Goal: Task Accomplishment & Management: Manage account settings

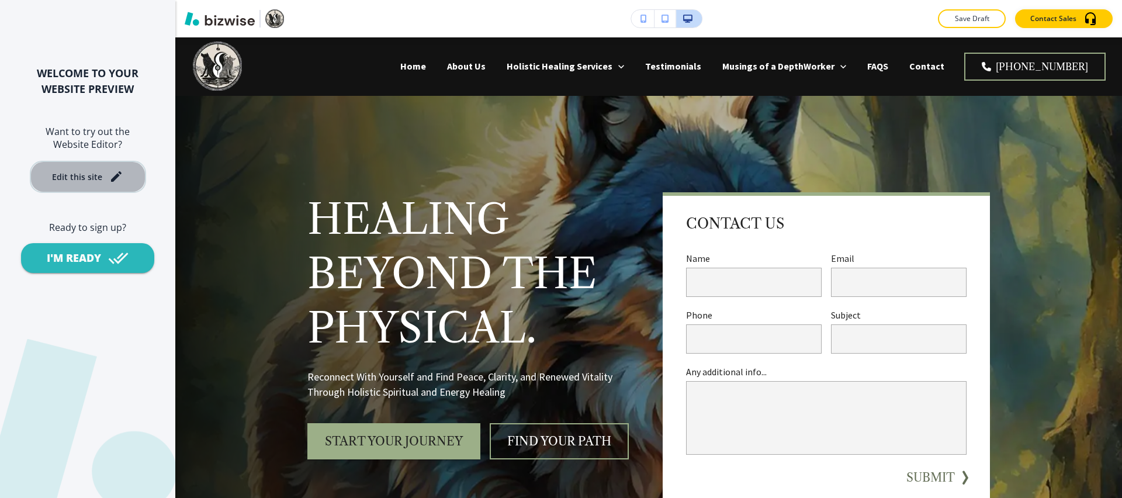
click at [108, 185] on button "Edit this site" at bounding box center [88, 177] width 116 height 32
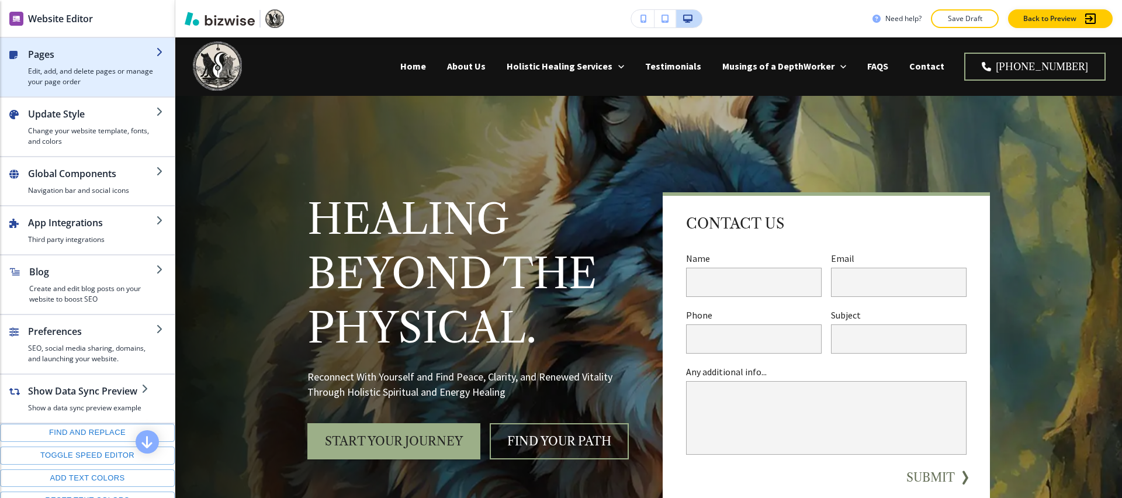
click at [111, 60] on h2 "Pages" at bounding box center [92, 54] width 128 height 14
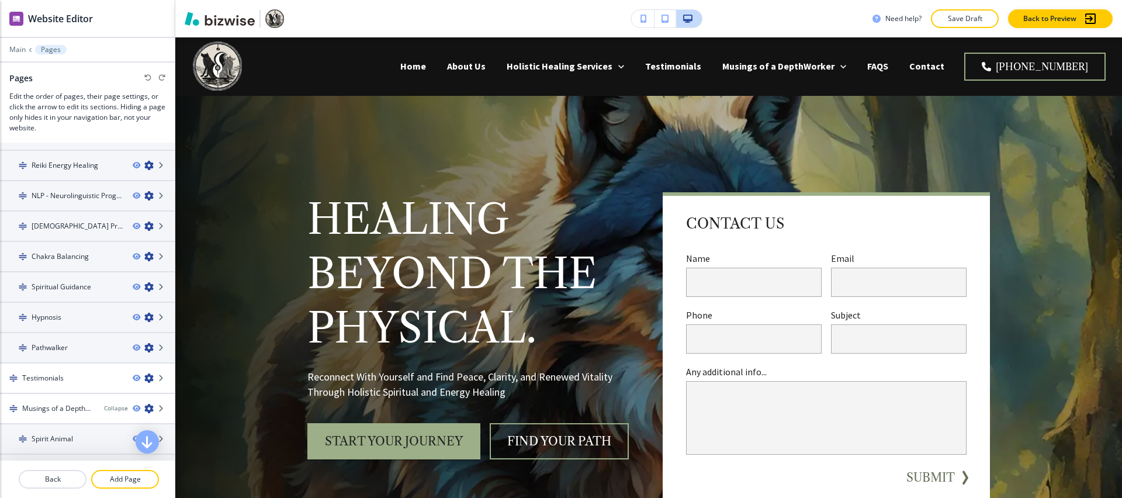
scroll to position [65, 0]
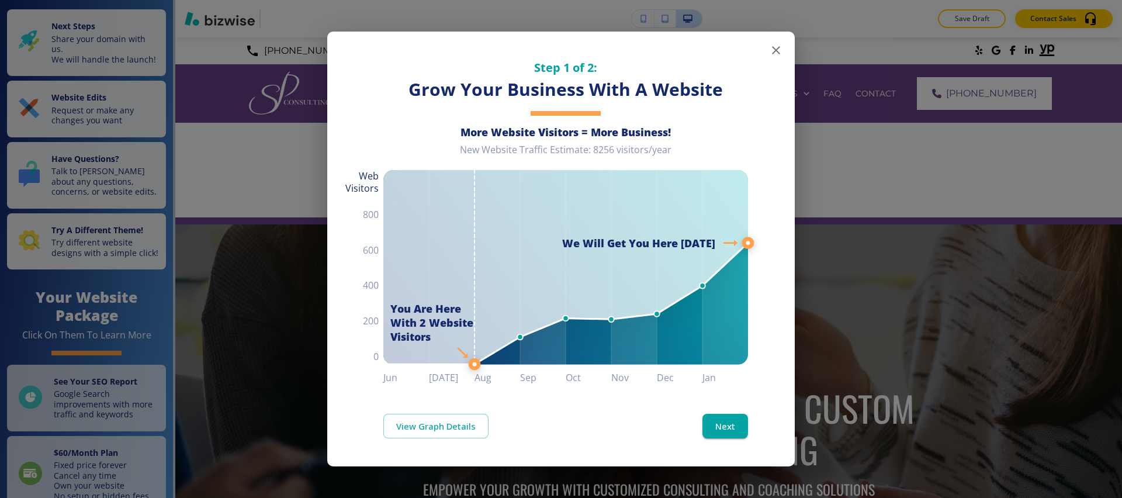
click at [379, 174] on div "Step 1 of 2: Grow Your Business With A Website More Website Visitors = More Bus…" at bounding box center [560, 209] width 467 height 354
click at [767, 48] on button "button" at bounding box center [775, 50] width 23 height 23
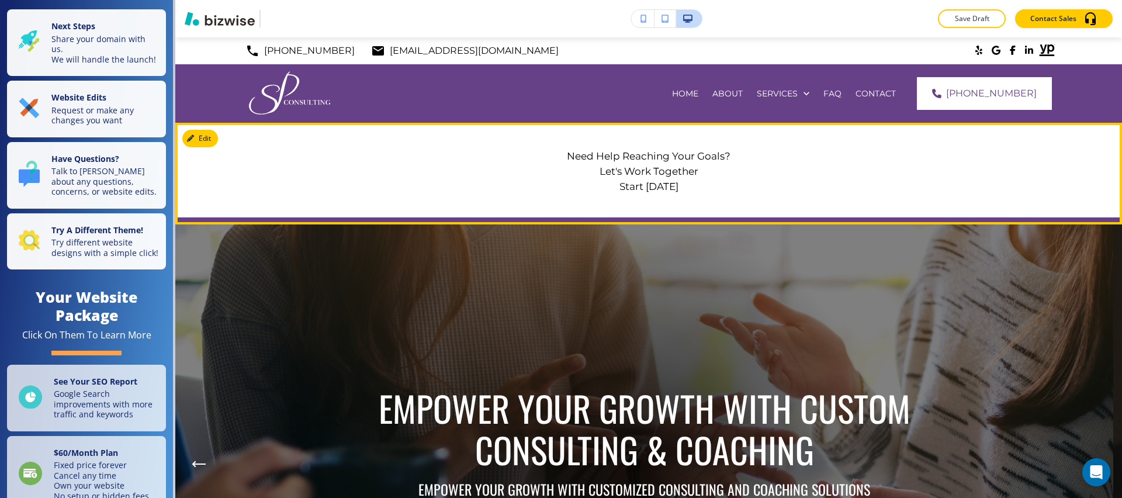
click at [220, 137] on div "Need Help Reaching Your Goals? Let's Work Together Start Today" at bounding box center [648, 170] width 947 height 95
click at [194, 137] on icon "button" at bounding box center [192, 138] width 7 height 7
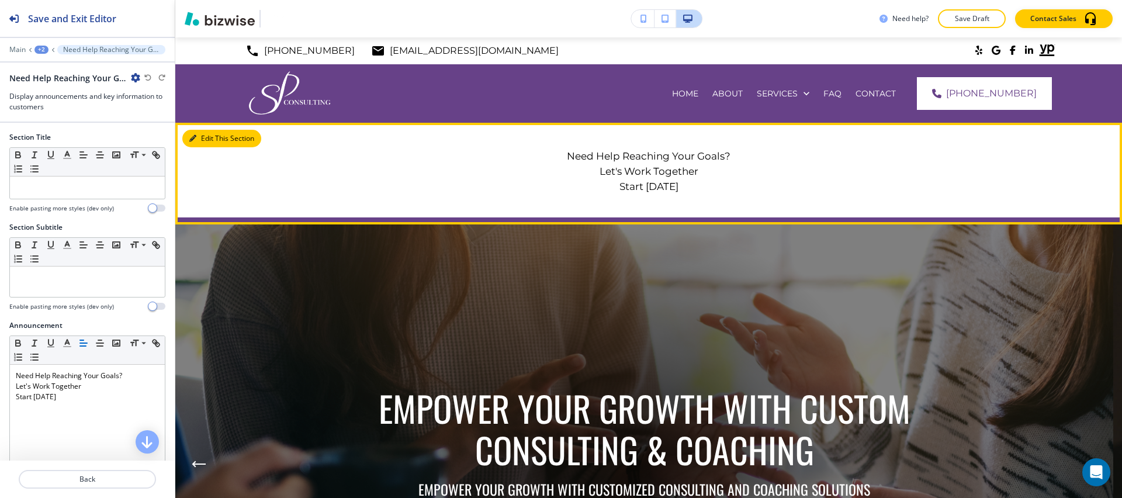
scroll to position [85, 0]
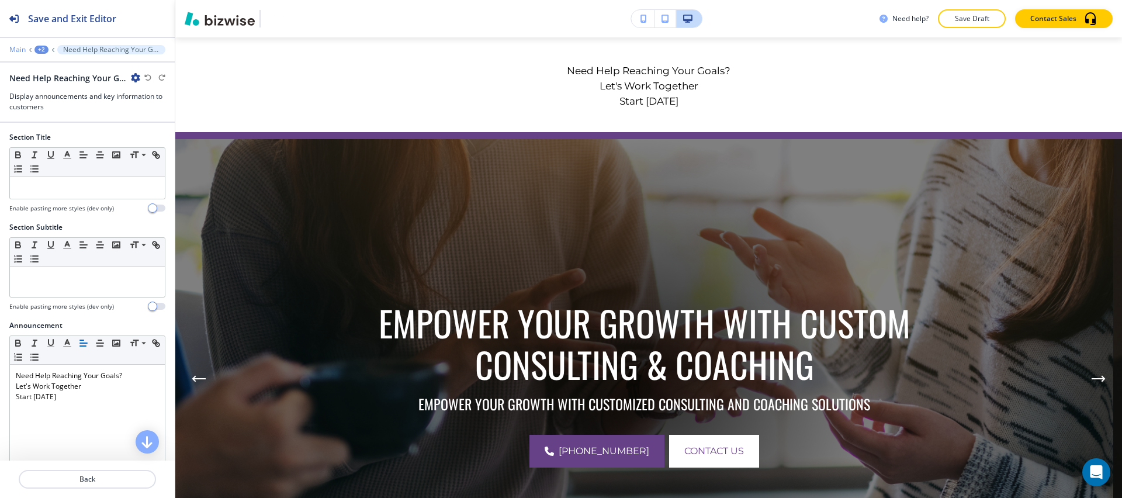
click at [17, 51] on p "Main" at bounding box center [17, 50] width 16 height 8
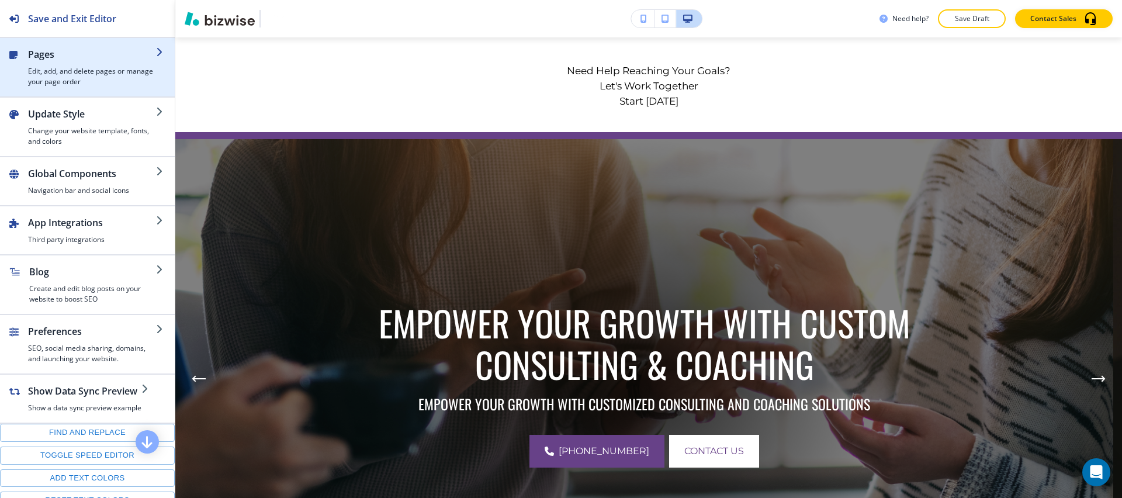
click at [40, 87] on div "button" at bounding box center [87, 91] width 175 height 9
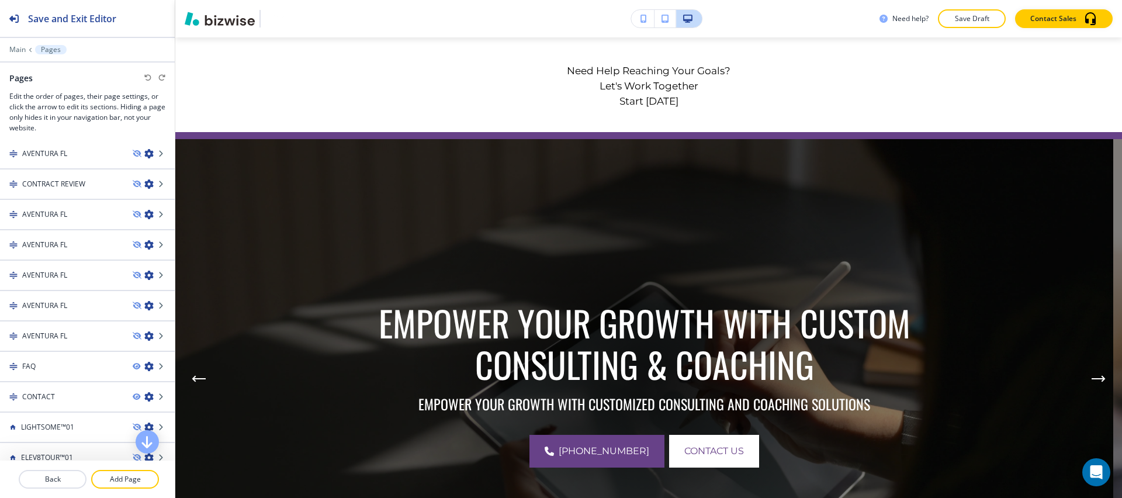
scroll to position [0, 0]
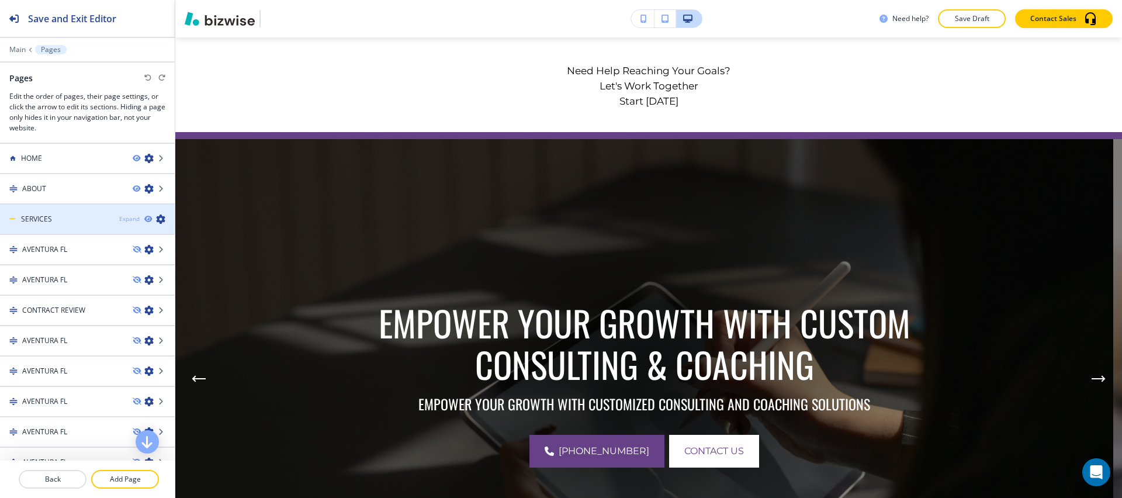
click at [120, 215] on div "Expand" at bounding box center [129, 218] width 20 height 9
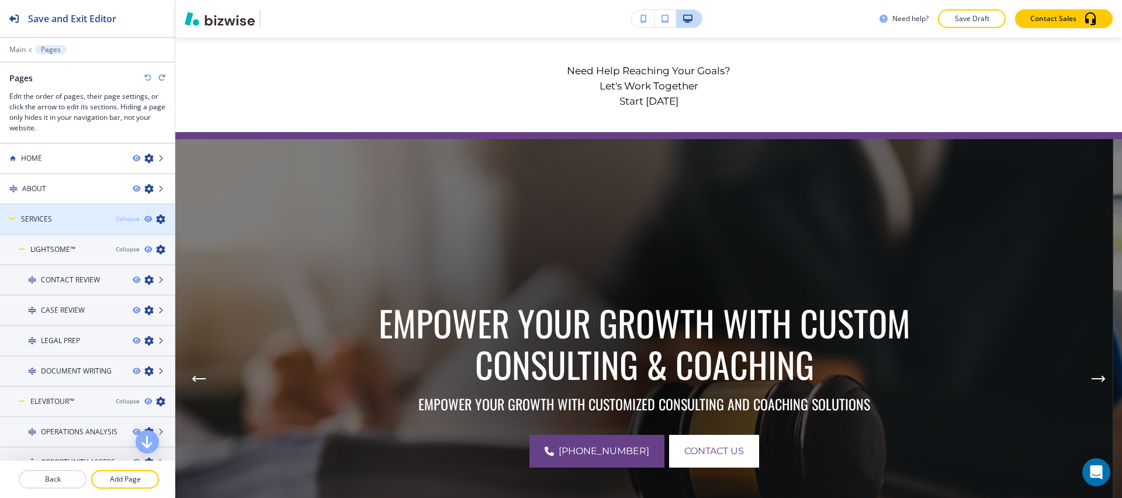
click at [124, 219] on div "Collapse" at bounding box center [128, 218] width 24 height 9
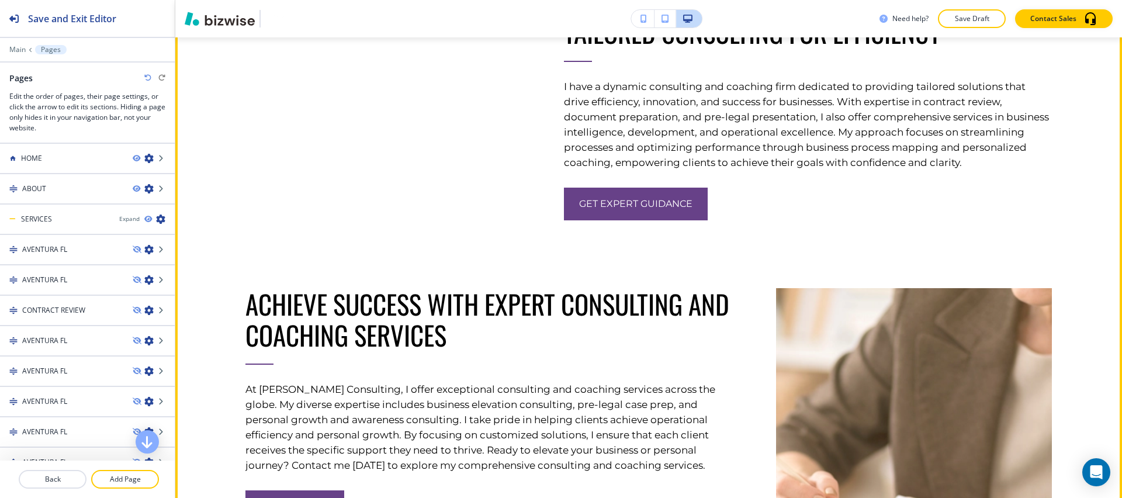
scroll to position [1633, 0]
